Goal: Use online tool/utility: Utilize a website feature to perform a specific function

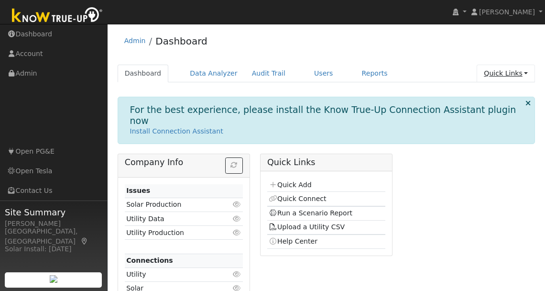
click at [404, 71] on link "Quick Links" at bounding box center [505, 74] width 58 height 18
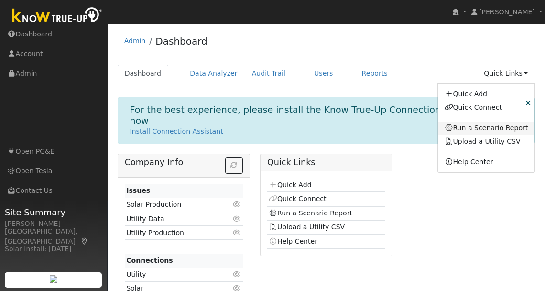
click at [404, 125] on link "Run a Scenario Report" at bounding box center [486, 127] width 97 height 13
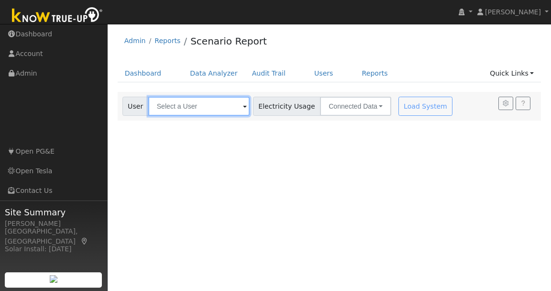
click at [227, 111] on input "text" at bounding box center [198, 106] width 101 height 19
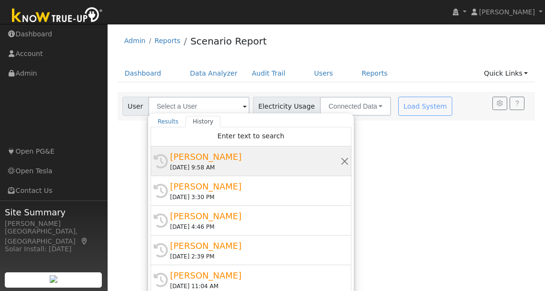
click at [229, 154] on div "[PERSON_NAME]" at bounding box center [255, 156] width 170 height 13
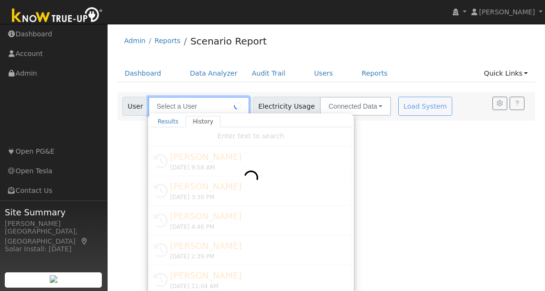
type input "[PERSON_NAME]"
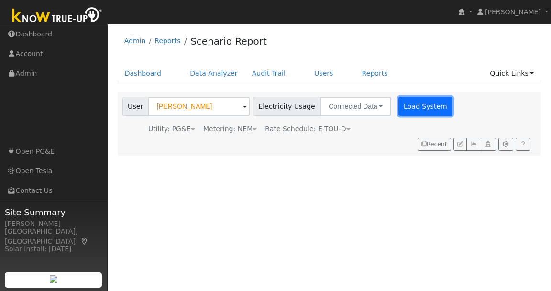
click at [413, 108] on button "Load System" at bounding box center [425, 106] width 54 height 19
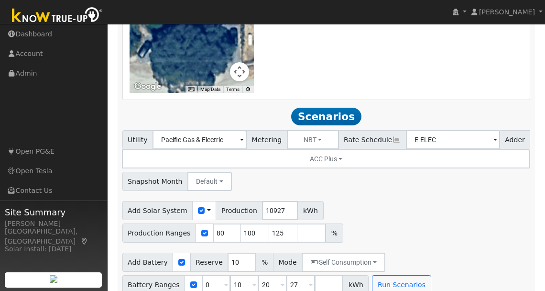
scroll to position [808, 0]
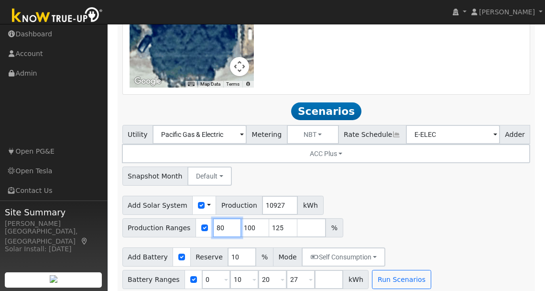
drag, startPoint x: 219, startPoint y: 220, endPoint x: 197, endPoint y: 218, distance: 22.6
click at [197, 218] on div "Production Ranges 80 100 125 %" at bounding box center [232, 227] width 221 height 19
type input "100"
type input "125"
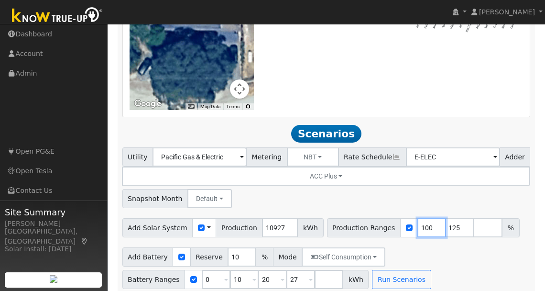
type input "100"
click at [474, 219] on input "number" at bounding box center [488, 227] width 29 height 19
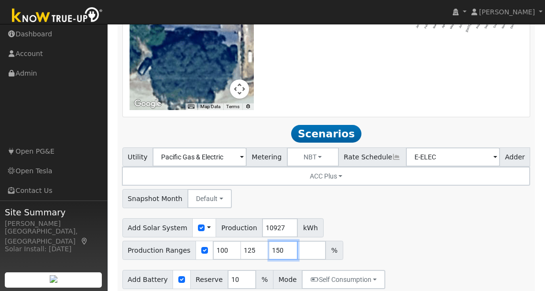
type input "150"
click at [507, 237] on div "Add Solar System Use CSV Data Production 10927 kWh Production Ranges 100 125 15…" at bounding box center [325, 237] width 411 height 45
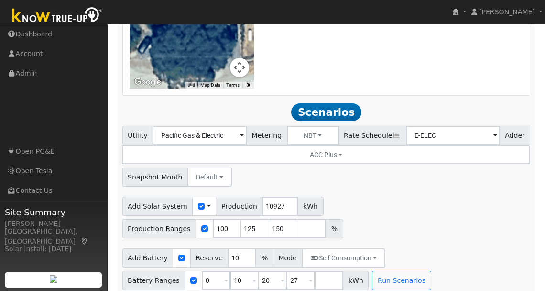
scroll to position [808, 0]
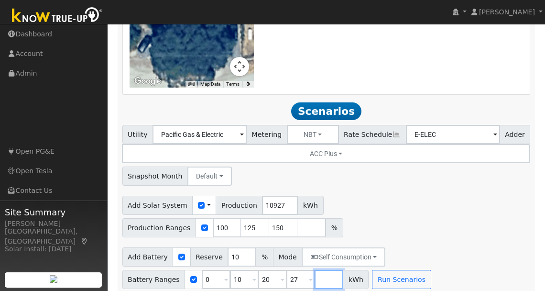
click at [316, 274] on input "number" at bounding box center [328, 279] width 29 height 19
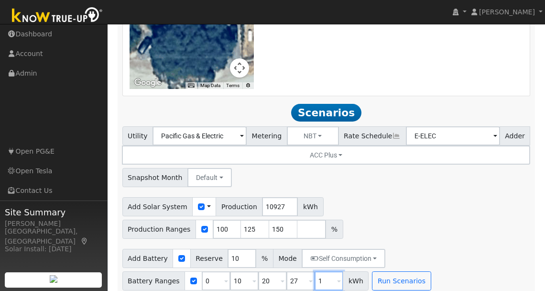
scroll to position [807, 0]
type input "141.5"
click at [270, 273] on input "20" at bounding box center [272, 280] width 29 height 19
type input "27"
type input "141.5"
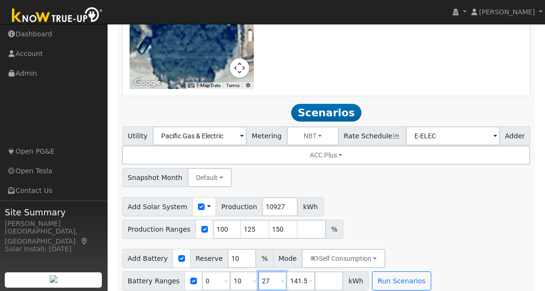
type input "27"
click at [293, 272] on input "141.5" at bounding box center [300, 280] width 29 height 19
type input "41.5"
click at [242, 276] on input "10" at bounding box center [244, 280] width 29 height 19
type input "27"
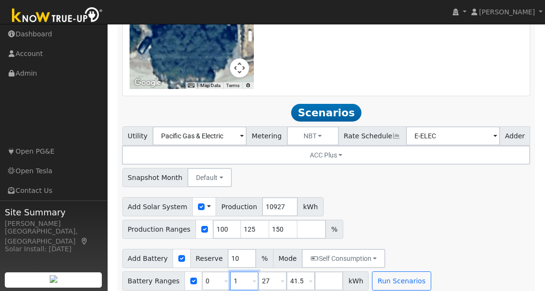
type input "41.5"
type input "27"
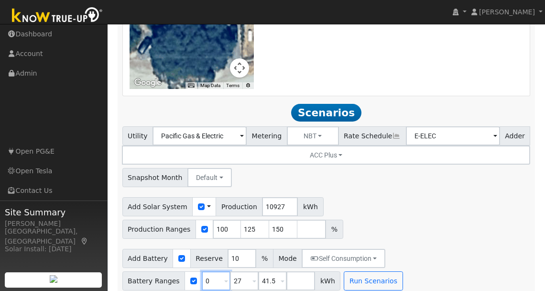
click at [208, 271] on input "0" at bounding box center [216, 280] width 29 height 19
click at [366, 273] on button "Run Scenarios" at bounding box center [373, 280] width 59 height 19
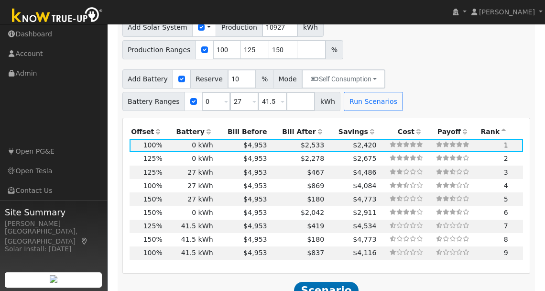
scroll to position [1033, 0]
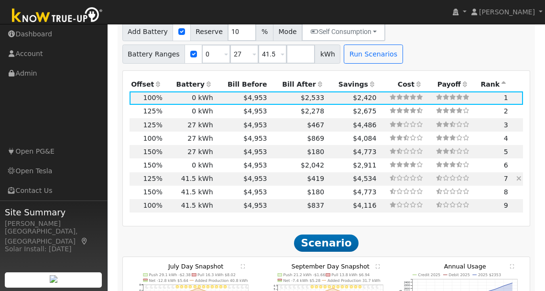
click at [206, 172] on td "41.5 kWh" at bounding box center [189, 178] width 51 height 13
type input "9.1"
type input "$30,050"
type input "$23,466"
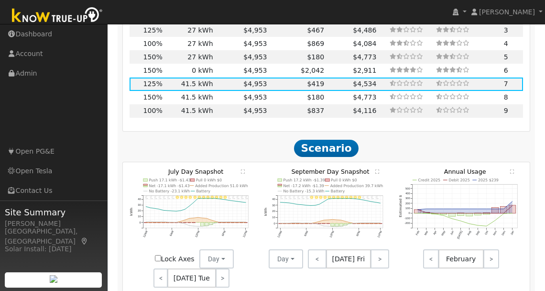
scroll to position [1128, 0]
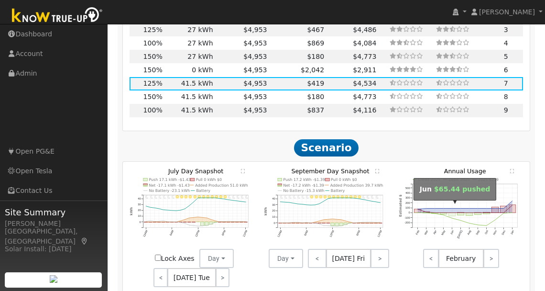
click at [451, 213] on rect "onclick=""" at bounding box center [452, 214] width 7 height 3
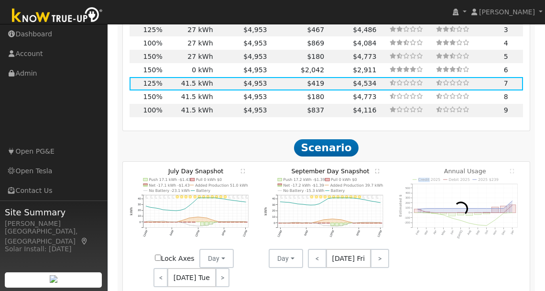
click at [451, 206] on icon at bounding box center [460, 208] width 19 height 19
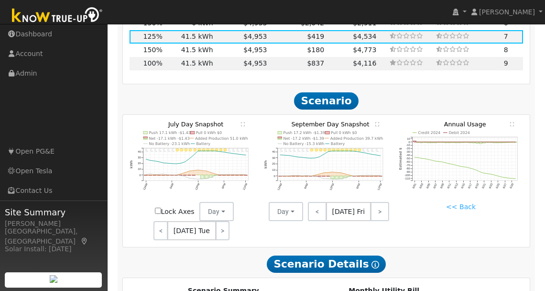
scroll to position [1175, 0]
click at [221, 225] on link ">" at bounding box center [223, 230] width 14 height 19
click at [222, 224] on link ">" at bounding box center [223, 230] width 13 height 19
click at [222, 224] on link ">" at bounding box center [223, 230] width 14 height 19
click at [222, 225] on link ">" at bounding box center [222, 230] width 16 height 19
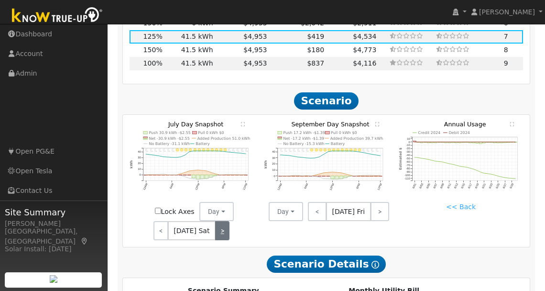
drag, startPoint x: 222, startPoint y: 225, endPoint x: 228, endPoint y: 223, distance: 6.5
click at [223, 224] on link ">" at bounding box center [222, 230] width 14 height 19
click at [224, 226] on link ">" at bounding box center [222, 230] width 13 height 19
click at [223, 226] on link ">" at bounding box center [222, 230] width 13 height 19
click at [223, 226] on link ">" at bounding box center [223, 230] width 14 height 19
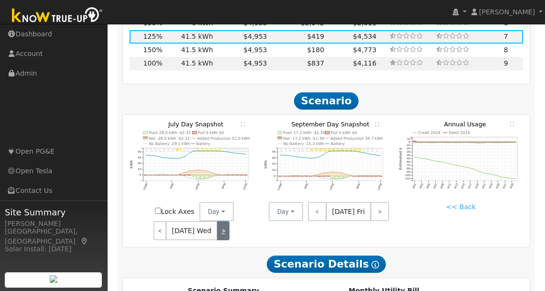
click at [223, 226] on link ">" at bounding box center [223, 230] width 13 height 19
click at [223, 226] on link ">" at bounding box center [223, 230] width 14 height 19
click at [223, 226] on link ">" at bounding box center [222, 230] width 16 height 19
click at [223, 226] on link ">" at bounding box center [222, 230] width 14 height 19
click at [223, 226] on link ">" at bounding box center [222, 230] width 13 height 19
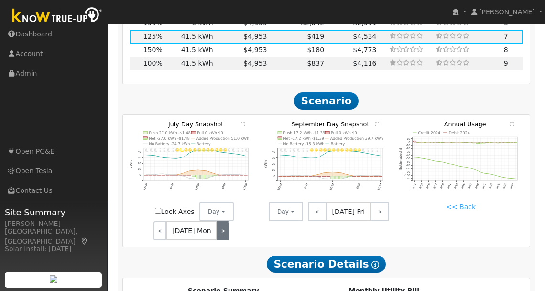
click at [223, 226] on link ">" at bounding box center [222, 230] width 13 height 19
click at [223, 226] on link ">" at bounding box center [223, 230] width 14 height 19
click at [223, 226] on div "< [DATE] Thu >" at bounding box center [192, 230] width 86 height 19
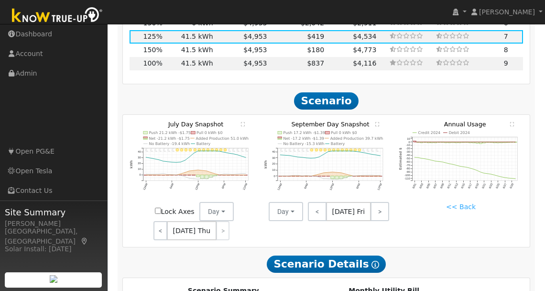
click at [223, 226] on div "< [DATE] Thu >" at bounding box center [192, 230] width 86 height 19
click at [379, 205] on link ">" at bounding box center [379, 211] width 19 height 19
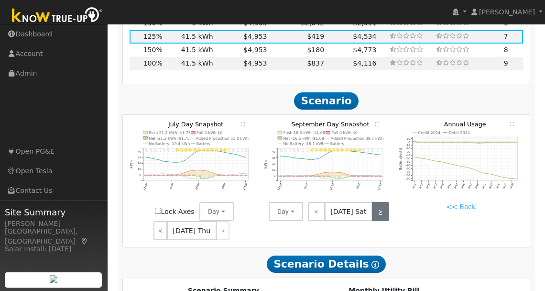
click at [379, 205] on link ">" at bounding box center [380, 211] width 17 height 19
click at [379, 205] on link ">" at bounding box center [381, 211] width 16 height 19
click at [379, 205] on link ">" at bounding box center [380, 211] width 15 height 19
click at [379, 205] on link ">" at bounding box center [380, 211] width 17 height 19
click at [379, 205] on link ">" at bounding box center [381, 211] width 15 height 19
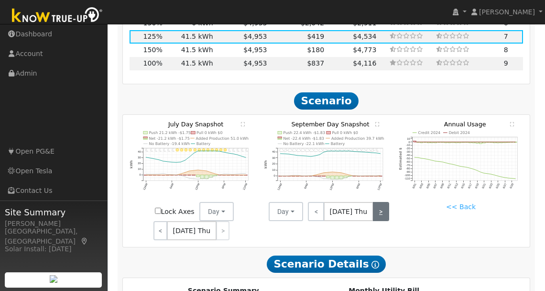
click at [379, 205] on link ">" at bounding box center [381, 211] width 16 height 19
click at [379, 205] on link ">" at bounding box center [379, 211] width 19 height 19
click at [379, 205] on link ">" at bounding box center [380, 211] width 17 height 19
click at [379, 205] on link ">" at bounding box center [381, 211] width 16 height 19
click at [379, 205] on link ">" at bounding box center [380, 211] width 15 height 19
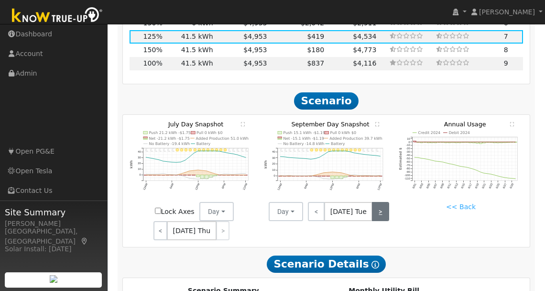
click at [379, 205] on link ">" at bounding box center [380, 211] width 17 height 19
click at [379, 205] on link ">" at bounding box center [381, 211] width 16 height 19
click at [379, 205] on link ">" at bounding box center [379, 211] width 19 height 19
click at [379, 205] on link ">" at bounding box center [380, 211] width 17 height 19
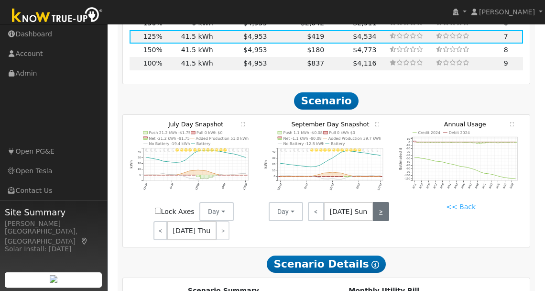
click at [379, 205] on link ">" at bounding box center [381, 211] width 16 height 19
click at [313, 202] on link "<" at bounding box center [315, 211] width 15 height 19
click at [315, 203] on link "<" at bounding box center [316, 211] width 16 height 19
click at [382, 206] on link ">" at bounding box center [380, 211] width 17 height 19
click at [382, 206] on link ">" at bounding box center [381, 211] width 16 height 19
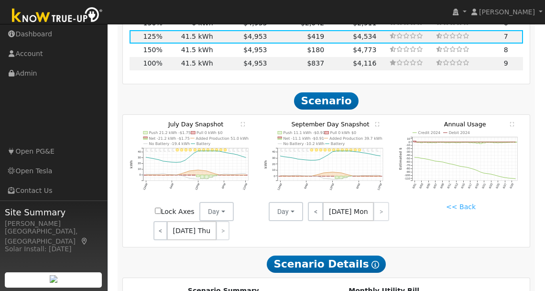
click at [382, 202] on div "< [DATE] Mon >" at bounding box center [346, 211] width 86 height 19
click at [161, 223] on link "<" at bounding box center [160, 230] width 14 height 19
click at [162, 223] on link "<" at bounding box center [159, 230] width 13 height 19
click at [162, 223] on link "<" at bounding box center [160, 230] width 14 height 19
click at [162, 223] on link "<" at bounding box center [159, 230] width 13 height 19
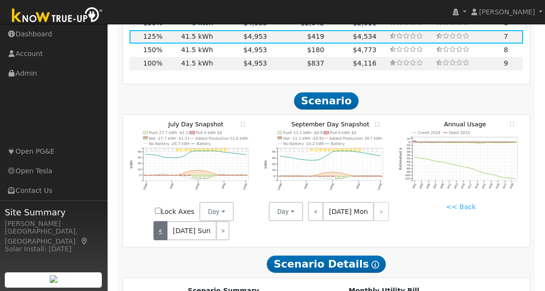
click at [162, 221] on link "<" at bounding box center [159, 230] width 13 height 19
click at [162, 221] on link "<" at bounding box center [160, 230] width 14 height 19
click at [162, 221] on link "<" at bounding box center [161, 230] width 16 height 19
click at [162, 221] on link "<" at bounding box center [160, 230] width 14 height 19
click at [162, 222] on link "<" at bounding box center [159, 230] width 13 height 19
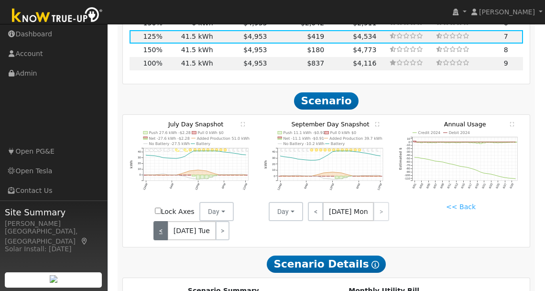
click at [162, 222] on link "<" at bounding box center [160, 230] width 14 height 19
click at [162, 222] on link "<" at bounding box center [159, 230] width 13 height 19
click at [162, 222] on link "<" at bounding box center [160, 230] width 14 height 19
click at [162, 222] on link "<" at bounding box center [161, 230] width 16 height 19
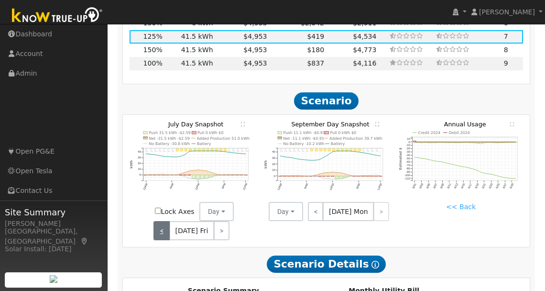
click at [162, 222] on link "<" at bounding box center [161, 230] width 16 height 19
click at [162, 222] on link "<" at bounding box center [159, 230] width 13 height 19
click at [162, 222] on link "<" at bounding box center [160, 230] width 14 height 19
click at [162, 222] on link "<" at bounding box center [159, 230] width 13 height 19
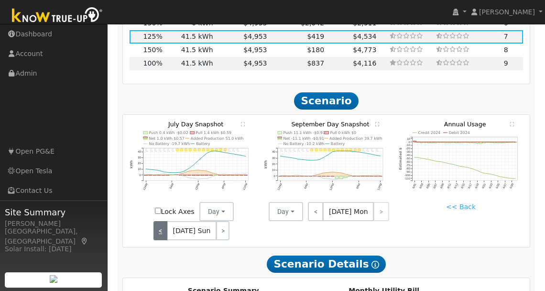
click at [162, 222] on link "<" at bounding box center [159, 230] width 13 height 19
click at [162, 222] on link "<" at bounding box center [161, 230] width 16 height 19
click at [162, 222] on link "<" at bounding box center [160, 230] width 14 height 19
click at [162, 222] on link "<" at bounding box center [159, 230] width 13 height 19
click at [162, 223] on link "<" at bounding box center [160, 230] width 14 height 19
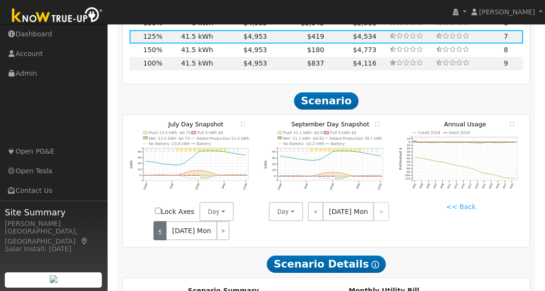
click at [162, 223] on link "<" at bounding box center [159, 230] width 13 height 19
click at [162, 223] on link "<" at bounding box center [160, 230] width 14 height 19
click at [162, 223] on link "<" at bounding box center [161, 230] width 16 height 19
click at [162, 223] on link "<" at bounding box center [160, 230] width 14 height 19
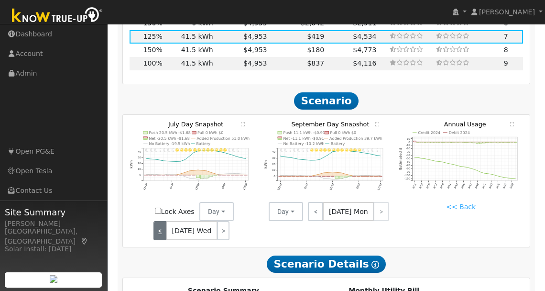
click at [162, 223] on link "<" at bounding box center [159, 230] width 13 height 19
click at [162, 223] on div "< [DATE] Tue >" at bounding box center [192, 230] width 86 height 19
click at [164, 223] on div "< [DATE] Tue >" at bounding box center [192, 230] width 86 height 19
click at [225, 227] on link ">" at bounding box center [223, 230] width 14 height 19
click at [225, 227] on link ">" at bounding box center [223, 230] width 13 height 19
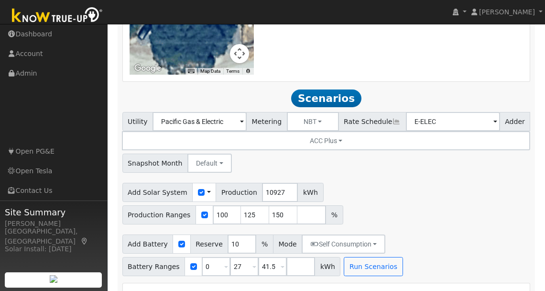
scroll to position [864, 0]
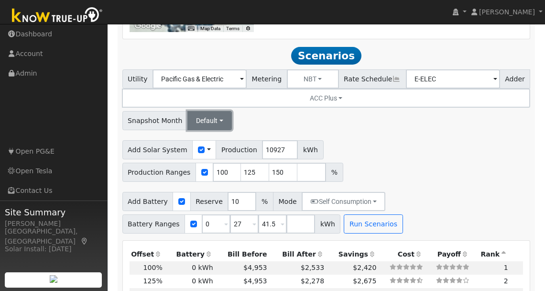
click at [217, 113] on button "Default" at bounding box center [209, 120] width 44 height 19
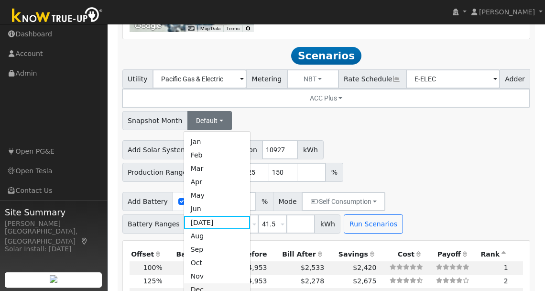
click at [219, 283] on link "Dec" at bounding box center [217, 289] width 66 height 13
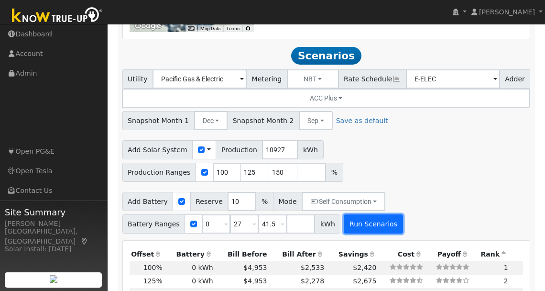
click at [359, 214] on button "Run Scenarios" at bounding box center [373, 223] width 59 height 19
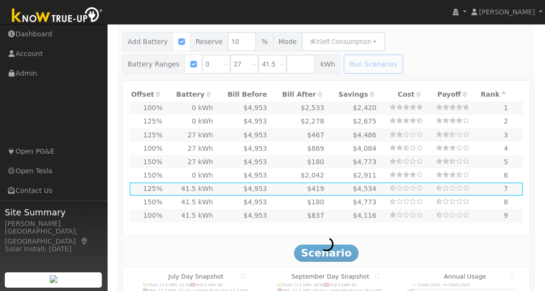
scroll to position [1023, 0]
type input "7.3"
type input "$24,039"
type input "$7,212"
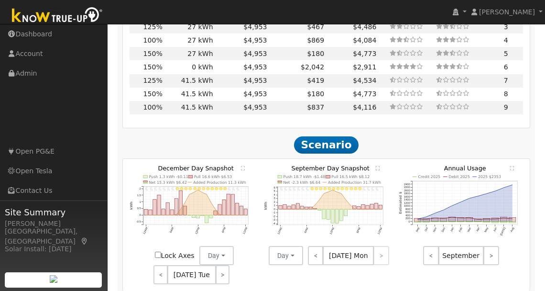
scroll to position [1141, 0]
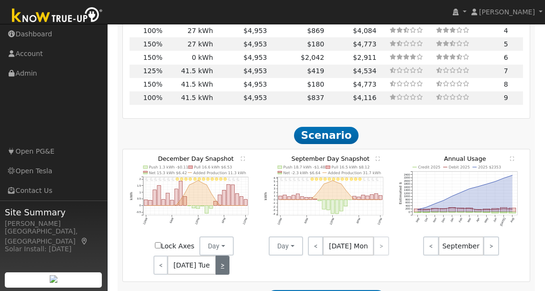
click at [225, 255] on link ">" at bounding box center [223, 264] width 14 height 19
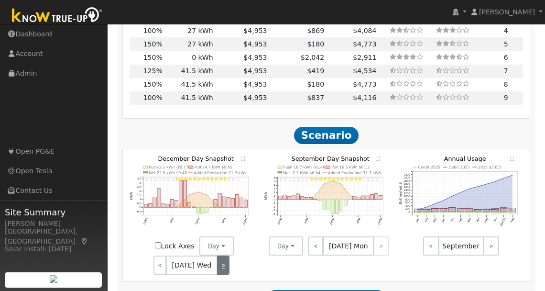
click at [225, 255] on link ">" at bounding box center [223, 264] width 13 height 19
click at [225, 255] on link ">" at bounding box center [223, 264] width 14 height 19
click at [225, 255] on link ">" at bounding box center [222, 264] width 16 height 19
click at [225, 255] on link ">" at bounding box center [222, 264] width 14 height 19
click at [225, 255] on link ">" at bounding box center [222, 264] width 13 height 19
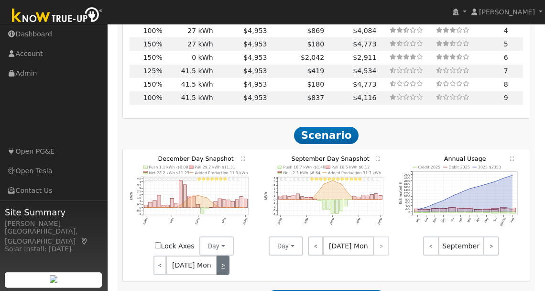
click at [225, 255] on link ">" at bounding box center [222, 264] width 13 height 19
click at [225, 255] on link ">" at bounding box center [223, 264] width 14 height 19
click at [225, 255] on link ">" at bounding box center [223, 264] width 13 height 19
click at [225, 255] on link ">" at bounding box center [223, 264] width 14 height 19
click at [225, 255] on link ">" at bounding box center [222, 264] width 16 height 19
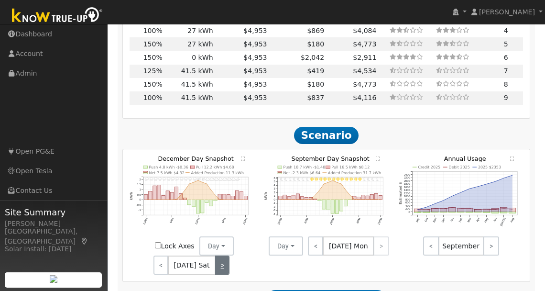
click at [225, 255] on link ">" at bounding box center [222, 264] width 14 height 19
click at [225, 255] on link ">" at bounding box center [222, 264] width 13 height 19
click at [225, 255] on link ">" at bounding box center [223, 264] width 14 height 19
click at [225, 255] on link ">" at bounding box center [223, 264] width 13 height 19
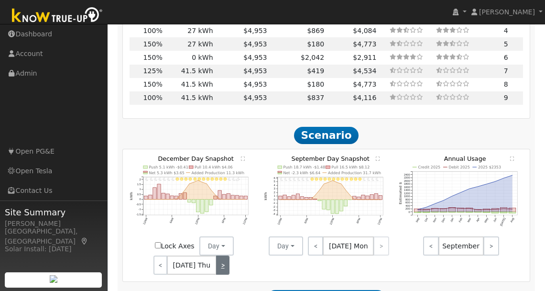
click at [225, 255] on link ">" at bounding box center [223, 264] width 14 height 19
click at [225, 255] on link ">" at bounding box center [222, 264] width 16 height 19
click at [225, 255] on link ">" at bounding box center [222, 264] width 14 height 19
click at [225, 255] on link ">" at bounding box center [222, 264] width 13 height 19
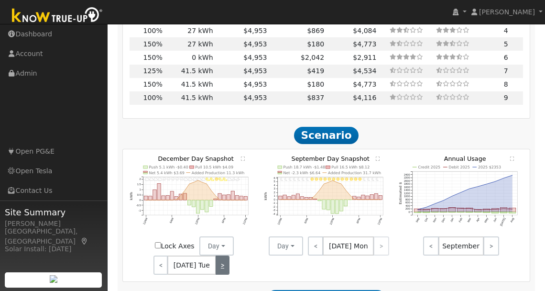
click at [225, 255] on link ">" at bounding box center [223, 264] width 14 height 19
click at [225, 255] on link ">" at bounding box center [223, 264] width 13 height 19
click at [225, 255] on link ">" at bounding box center [223, 264] width 14 height 19
click at [225, 255] on link ">" at bounding box center [222, 264] width 16 height 19
click at [225, 255] on link ">" at bounding box center [222, 264] width 14 height 19
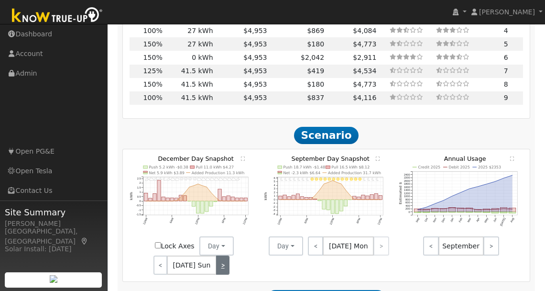
click at [226, 255] on link ">" at bounding box center [222, 264] width 13 height 19
click at [223, 256] on link ">" at bounding box center [222, 264] width 13 height 19
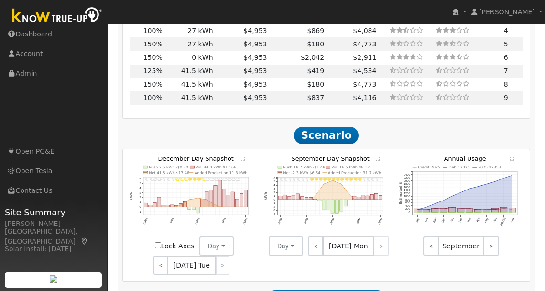
click at [223, 256] on div "< [DATE] Tue >" at bounding box center [192, 264] width 86 height 19
click at [311, 240] on link "<" at bounding box center [315, 245] width 15 height 19
click at [311, 240] on link "<" at bounding box center [316, 245] width 16 height 19
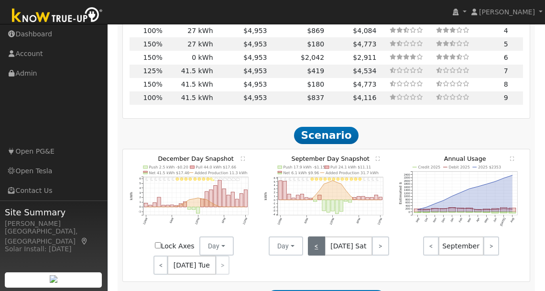
click at [311, 240] on link "<" at bounding box center [316, 245] width 17 height 19
click at [311, 240] on link "<" at bounding box center [317, 245] width 19 height 19
click at [311, 240] on link "<" at bounding box center [316, 245] width 16 height 19
click at [311, 240] on link "<" at bounding box center [315, 245] width 15 height 19
click at [311, 240] on link "<" at bounding box center [316, 245] width 17 height 19
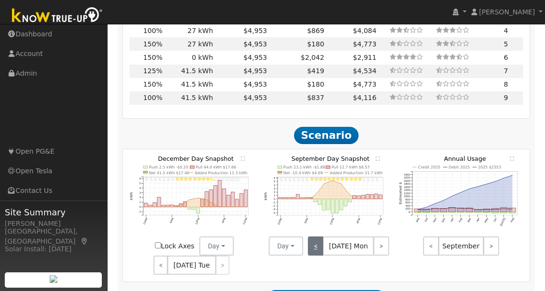
click at [311, 240] on link "<" at bounding box center [315, 245] width 15 height 19
click at [313, 240] on link "<" at bounding box center [316, 245] width 16 height 19
click at [313, 240] on link "<" at bounding box center [316, 245] width 17 height 19
click at [313, 240] on link "<" at bounding box center [317, 245] width 19 height 19
click at [313, 240] on link "<" at bounding box center [316, 245] width 16 height 19
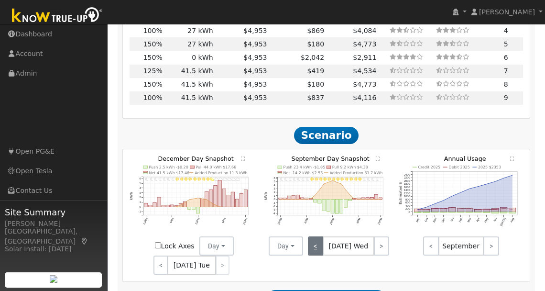
click at [313, 240] on link "<" at bounding box center [315, 245] width 15 height 19
click at [313, 240] on link "<" at bounding box center [316, 245] width 17 height 19
click at [313, 240] on link "<" at bounding box center [315, 245] width 15 height 19
click at [313, 240] on link "<" at bounding box center [316, 245] width 16 height 19
click at [313, 240] on link "<" at bounding box center [316, 245] width 17 height 19
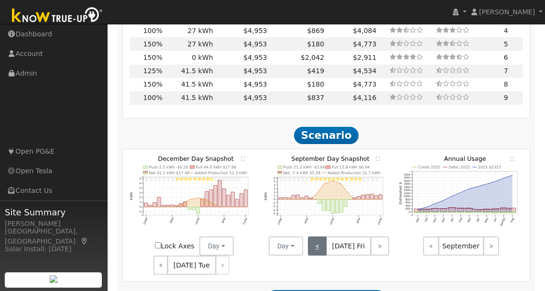
click at [313, 240] on link "<" at bounding box center [317, 245] width 19 height 19
click at [313, 240] on link "<" at bounding box center [316, 245] width 16 height 19
click at [313, 240] on link "<" at bounding box center [316, 245] width 17 height 19
click at [313, 240] on link "<" at bounding box center [315, 245] width 15 height 19
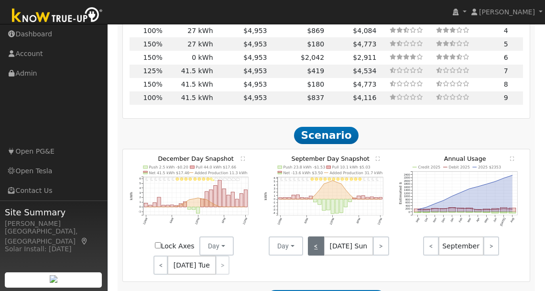
click at [314, 242] on link "<" at bounding box center [316, 245] width 16 height 19
click at [314, 241] on link "<" at bounding box center [316, 245] width 17 height 19
click at [314, 241] on link "<" at bounding box center [317, 245] width 19 height 19
click at [314, 241] on link "<" at bounding box center [316, 245] width 16 height 19
click at [314, 241] on link "<" at bounding box center [315, 245] width 15 height 19
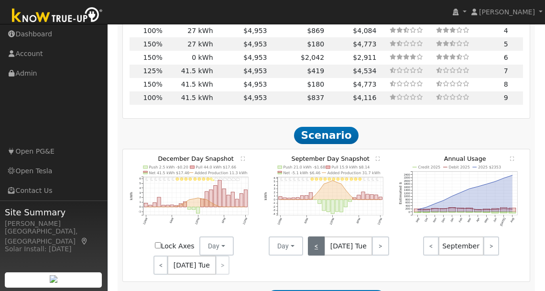
click at [314, 241] on link "<" at bounding box center [316, 245] width 17 height 19
click at [314, 241] on link "<" at bounding box center [315, 245] width 15 height 19
click at [314, 241] on div "< [DATE] Sun >" at bounding box center [346, 245] width 86 height 19
click at [315, 242] on div "< [DATE] Sun >" at bounding box center [346, 245] width 86 height 19
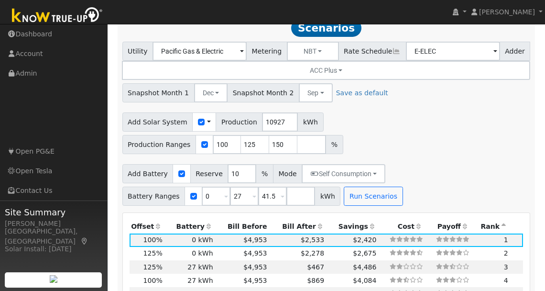
scroll to position [848, 0]
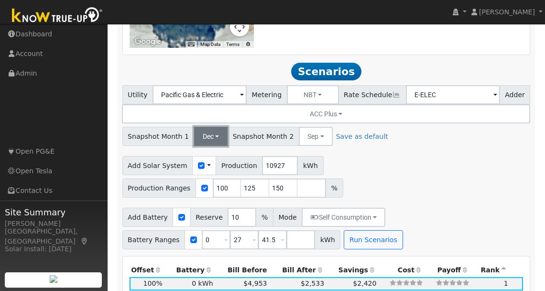
click at [214, 128] on button "Dec" at bounding box center [211, 136] width 34 height 19
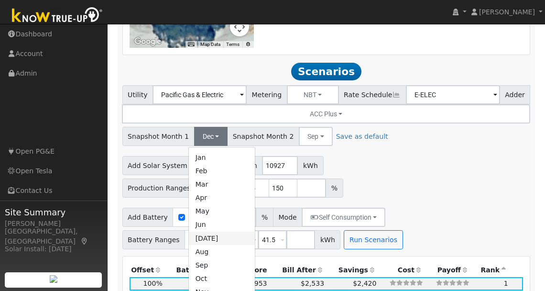
click at [209, 231] on link "[DATE]" at bounding box center [222, 237] width 66 height 13
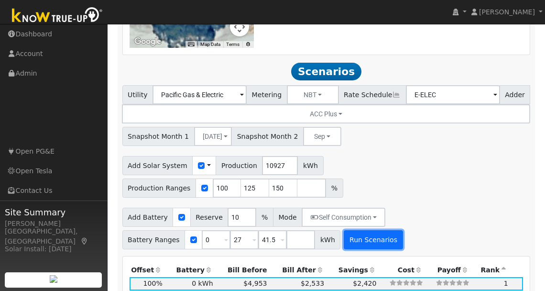
click at [370, 235] on button "Run Scenarios" at bounding box center [373, 239] width 59 height 19
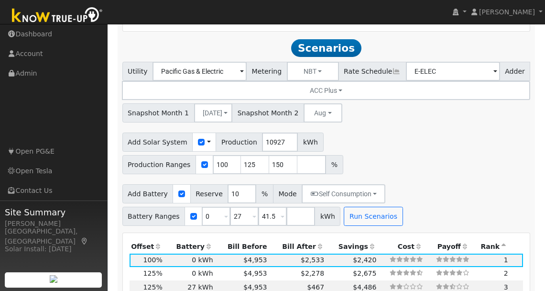
scroll to position [873, 0]
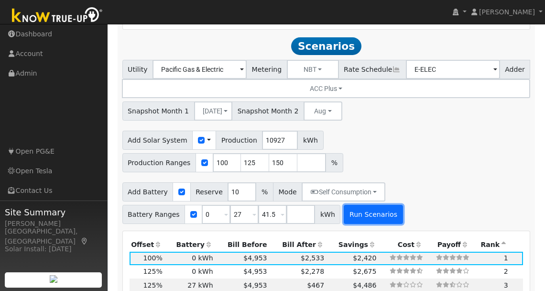
click at [379, 210] on button "Run Scenarios" at bounding box center [373, 214] width 59 height 19
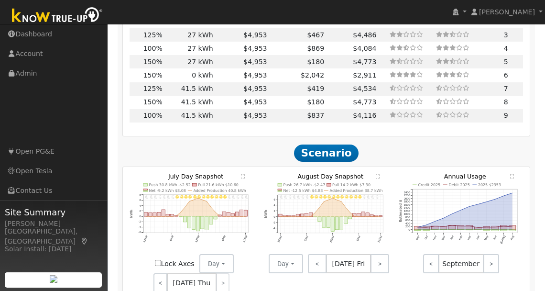
scroll to position [1188, 0]
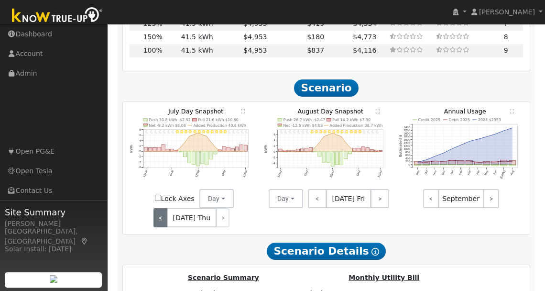
click at [163, 213] on link "<" at bounding box center [160, 217] width 14 height 19
click at [163, 213] on link "<" at bounding box center [159, 217] width 13 height 19
click at [163, 213] on link "<" at bounding box center [160, 217] width 14 height 19
click at [163, 213] on link "<" at bounding box center [159, 217] width 13 height 19
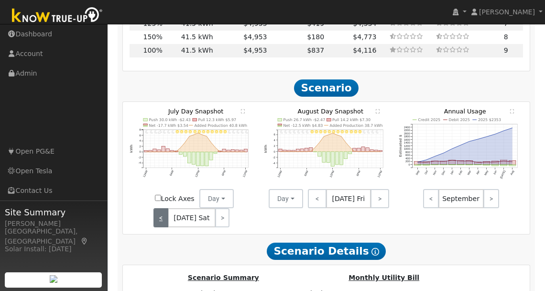
click at [163, 213] on link "<" at bounding box center [160, 217] width 14 height 19
click at [163, 213] on link "<" at bounding box center [161, 217] width 16 height 19
click at [163, 213] on link "<" at bounding box center [160, 217] width 14 height 19
click at [163, 213] on link "<" at bounding box center [159, 217] width 13 height 19
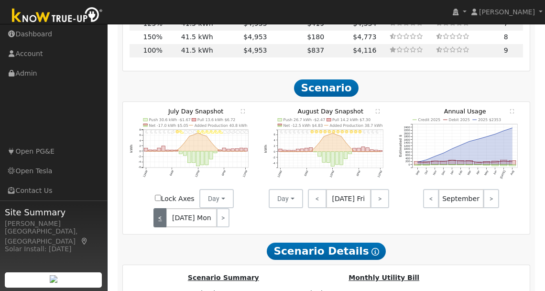
click at [163, 213] on link "<" at bounding box center [159, 217] width 13 height 19
click at [163, 213] on link "<" at bounding box center [160, 217] width 14 height 19
click at [163, 213] on link "<" at bounding box center [161, 217] width 16 height 19
click at [163, 213] on link "<" at bounding box center [160, 217] width 14 height 19
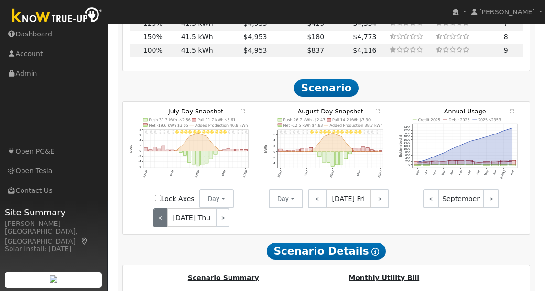
click at [163, 213] on link "<" at bounding box center [160, 217] width 14 height 19
click at [162, 212] on link "<" at bounding box center [160, 217] width 14 height 19
click at [162, 212] on link "<" at bounding box center [159, 217] width 13 height 19
click at [162, 212] on link "<" at bounding box center [160, 217] width 14 height 19
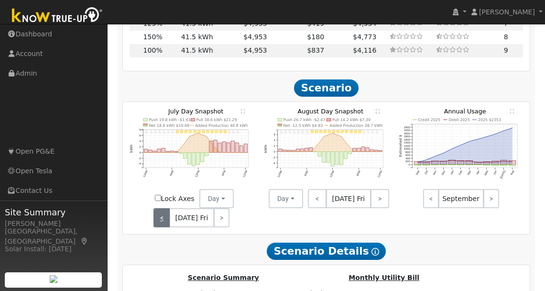
click at [162, 212] on link "<" at bounding box center [161, 217] width 16 height 19
click at [162, 212] on link "<" at bounding box center [160, 217] width 14 height 19
click at [162, 212] on link "<" at bounding box center [159, 217] width 13 height 19
click at [162, 212] on link "<" at bounding box center [160, 217] width 14 height 19
click at [162, 212] on link "<" at bounding box center [159, 217] width 13 height 19
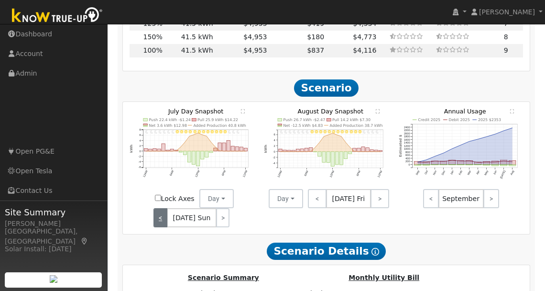
click at [162, 212] on link "<" at bounding box center [159, 217] width 13 height 19
click at [162, 212] on link "<" at bounding box center [161, 217] width 16 height 19
click at [162, 212] on link "<" at bounding box center [160, 217] width 14 height 19
click at [162, 212] on link "<" at bounding box center [159, 217] width 13 height 19
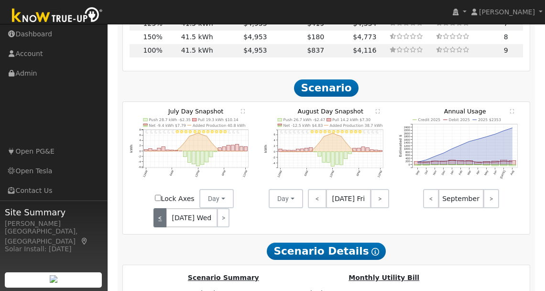
click at [162, 212] on div "< [DATE] Wed >" at bounding box center [192, 217] width 86 height 19
click at [162, 212] on div "< [DATE] Tue >" at bounding box center [192, 217] width 86 height 19
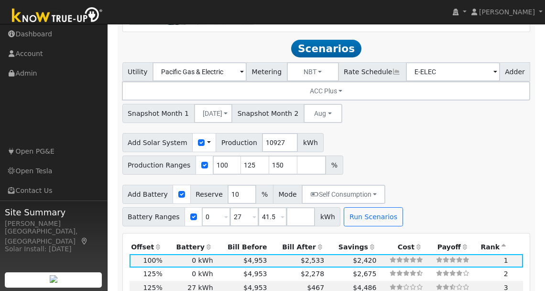
scroll to position [871, 0]
click at [251, 155] on input "125" at bounding box center [255, 164] width 29 height 19
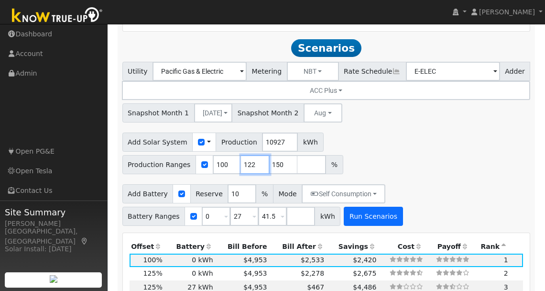
type input "122"
click at [364, 206] on button "Run Scenarios" at bounding box center [373, 215] width 59 height 19
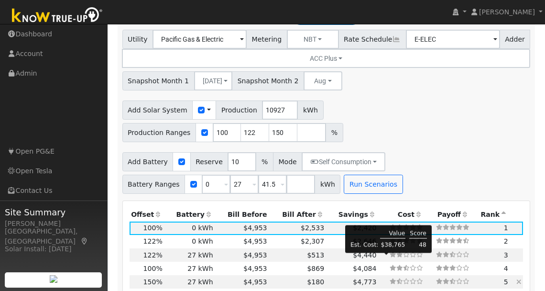
scroll to position [954, 0]
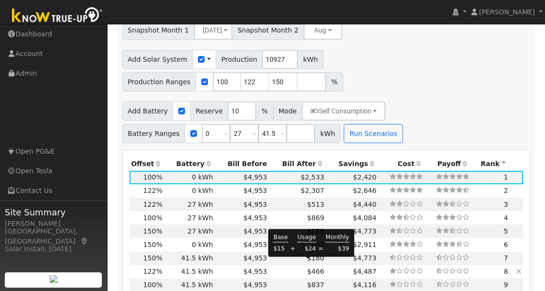
click at [307, 267] on span "$466" at bounding box center [315, 271] width 17 height 8
type input "8.9"
type input "$29,328"
type input "$23,249"
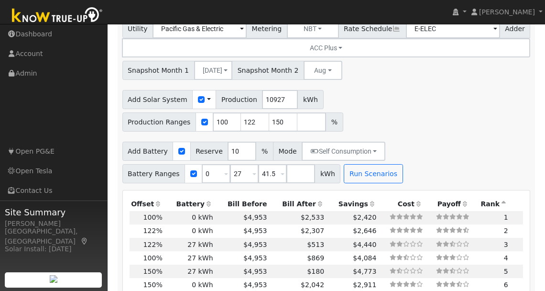
scroll to position [922, 0]
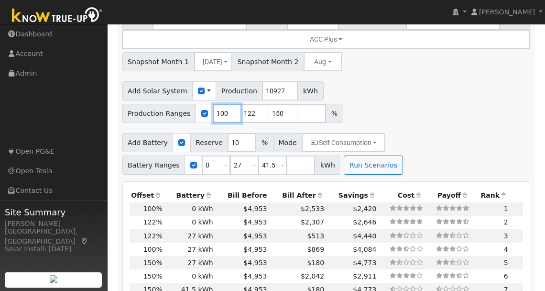
click at [224, 107] on input "100" at bounding box center [227, 113] width 29 height 19
type input "105"
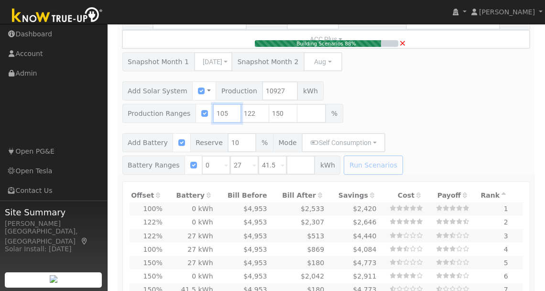
type input "7.6"
type input "$25,241"
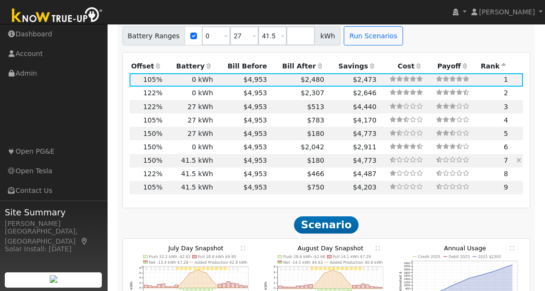
scroll to position [1051, 0]
click at [197, 181] on td "41.5 kWh" at bounding box center [189, 187] width 51 height 13
type input "$22,023"
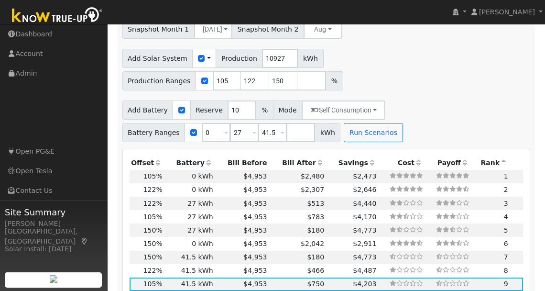
scroll to position [955, 0]
click at [222, 73] on input "105" at bounding box center [227, 80] width 29 height 19
type input "118"
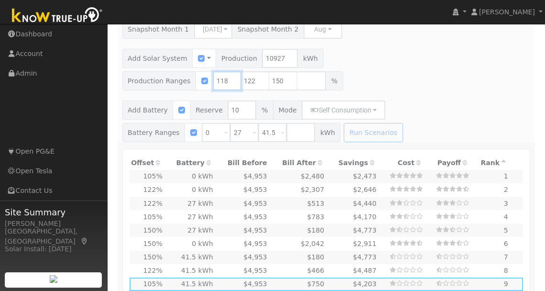
type input "8.6"
type input "$28,367"
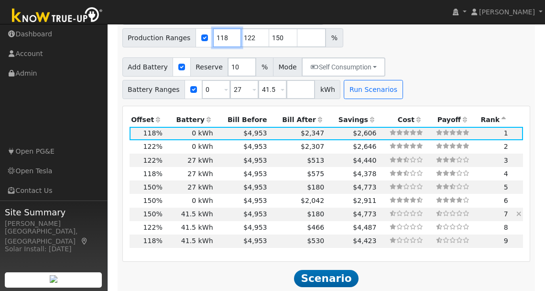
scroll to position [999, 0]
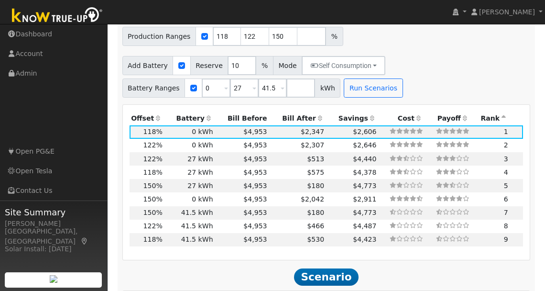
click at [205, 238] on div "Production Offset Battery Reserve Mode ACC Push Incentive Bill Before Bill Afte…" at bounding box center [326, 182] width 404 height 141
click at [209, 233] on td "41.5 kWh" at bounding box center [189, 239] width 51 height 13
type input "$22,961"
